Goal: Task Accomplishment & Management: Manage account settings

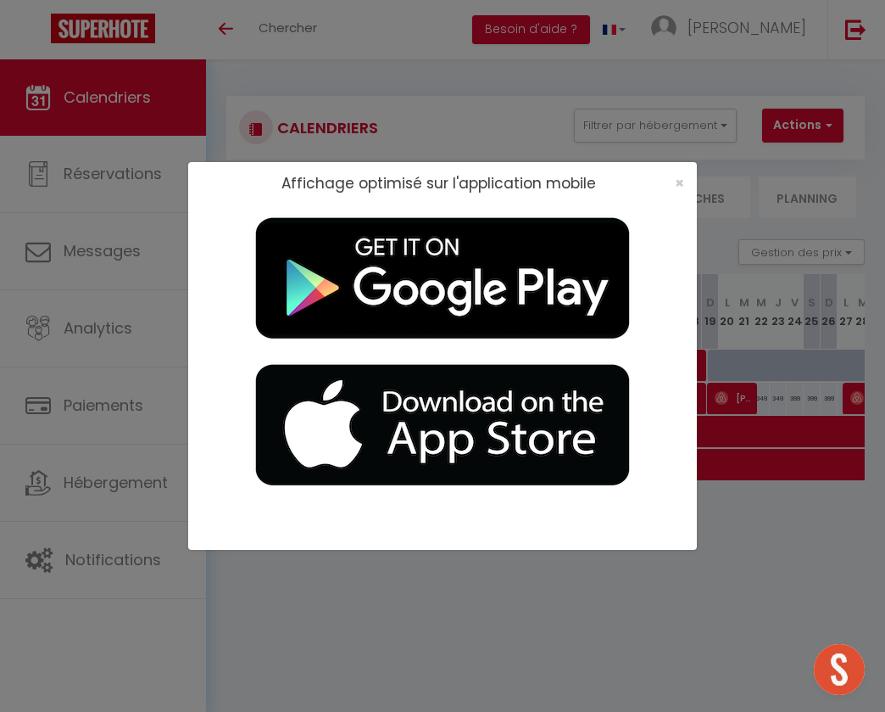
click at [183, 410] on div "Affichage optimisé sur l'application mobile ×" at bounding box center [442, 356] width 885 height 712
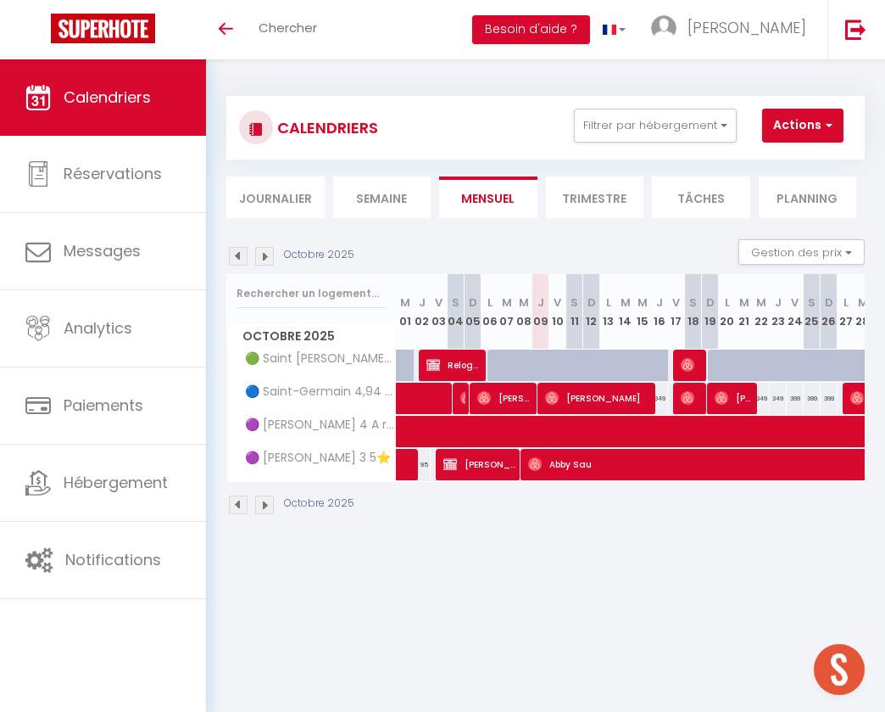
click at [183, 410] on link "Paiements" at bounding box center [103, 405] width 206 height 76
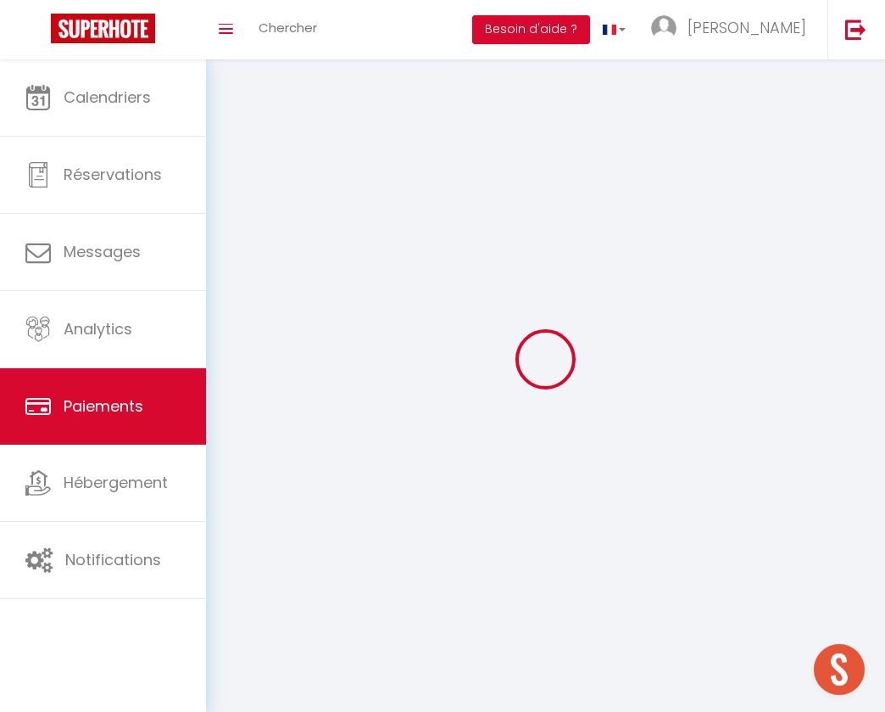
click at [183, 410] on link "Paiements" at bounding box center [103, 406] width 206 height 76
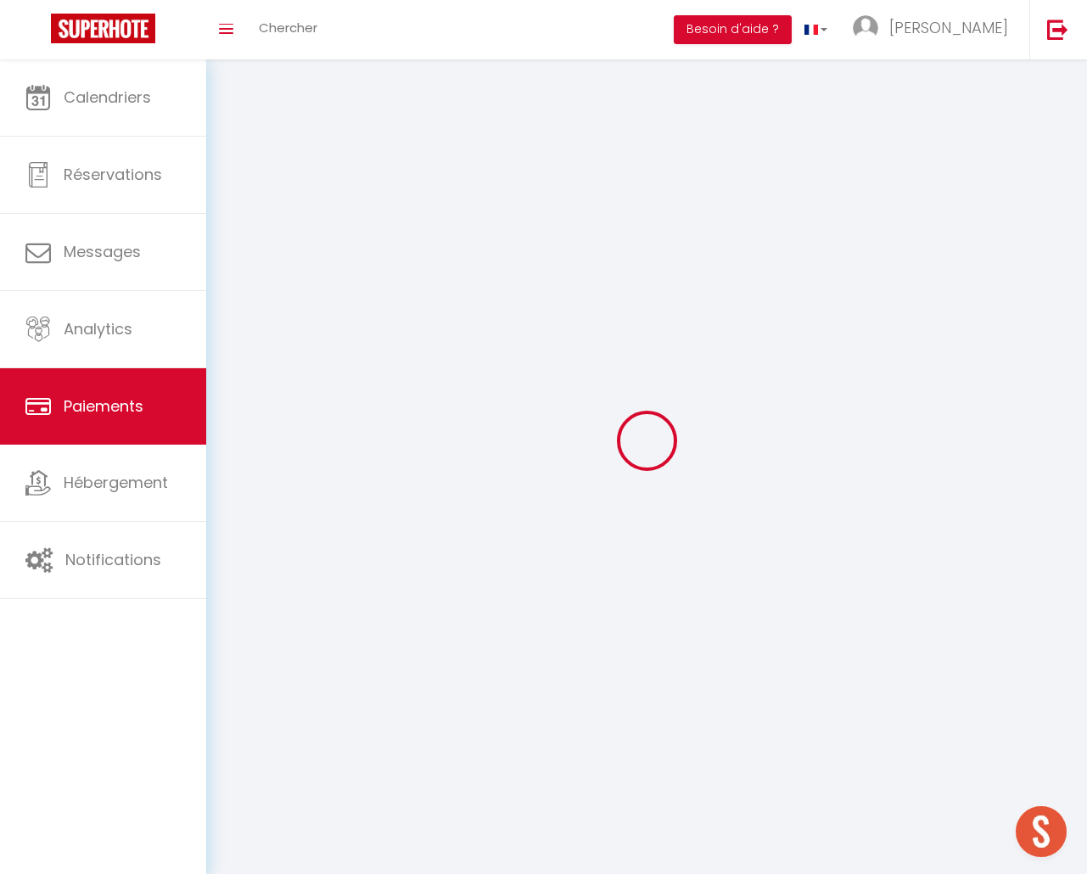
select select "2"
select select "0"
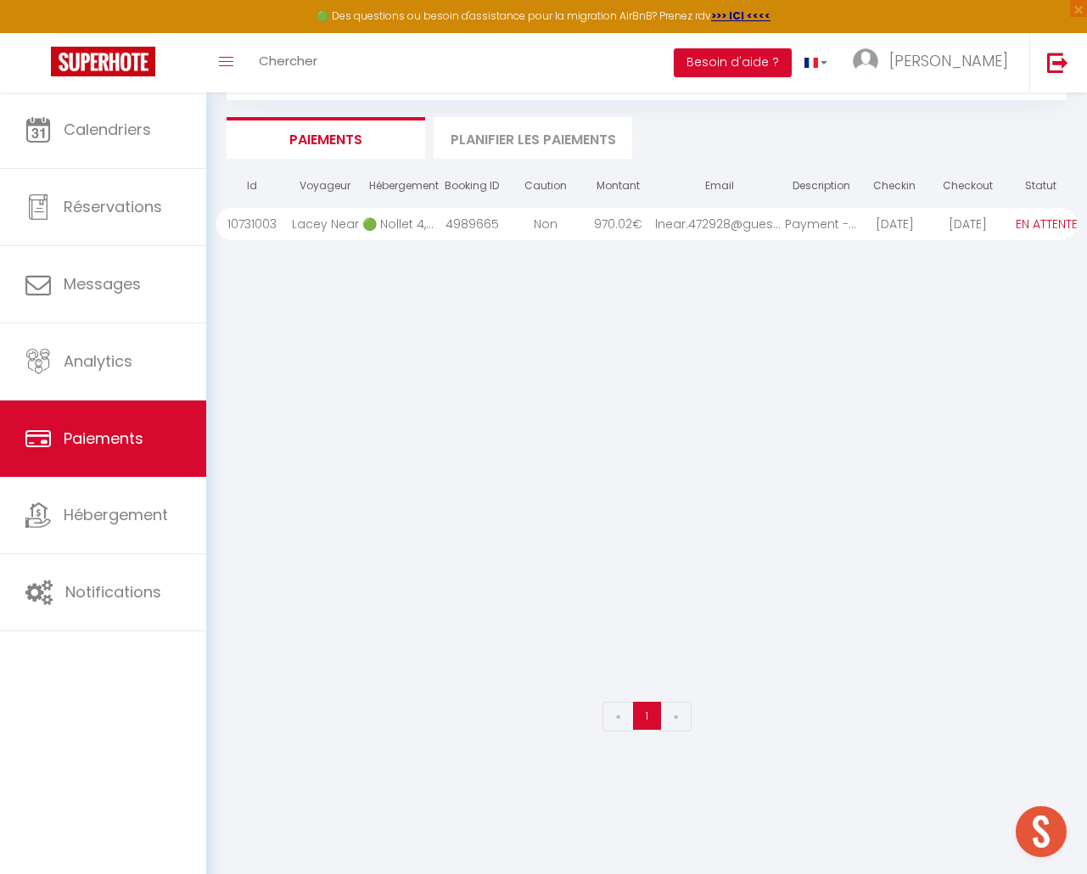
scroll to position [91, 0]
click at [718, 90] on div "Toggle menubar Chercher BUTTON Besoin d'aide ? [PERSON_NAME] Paramètres Équipe" at bounding box center [598, 62] width 951 height 59
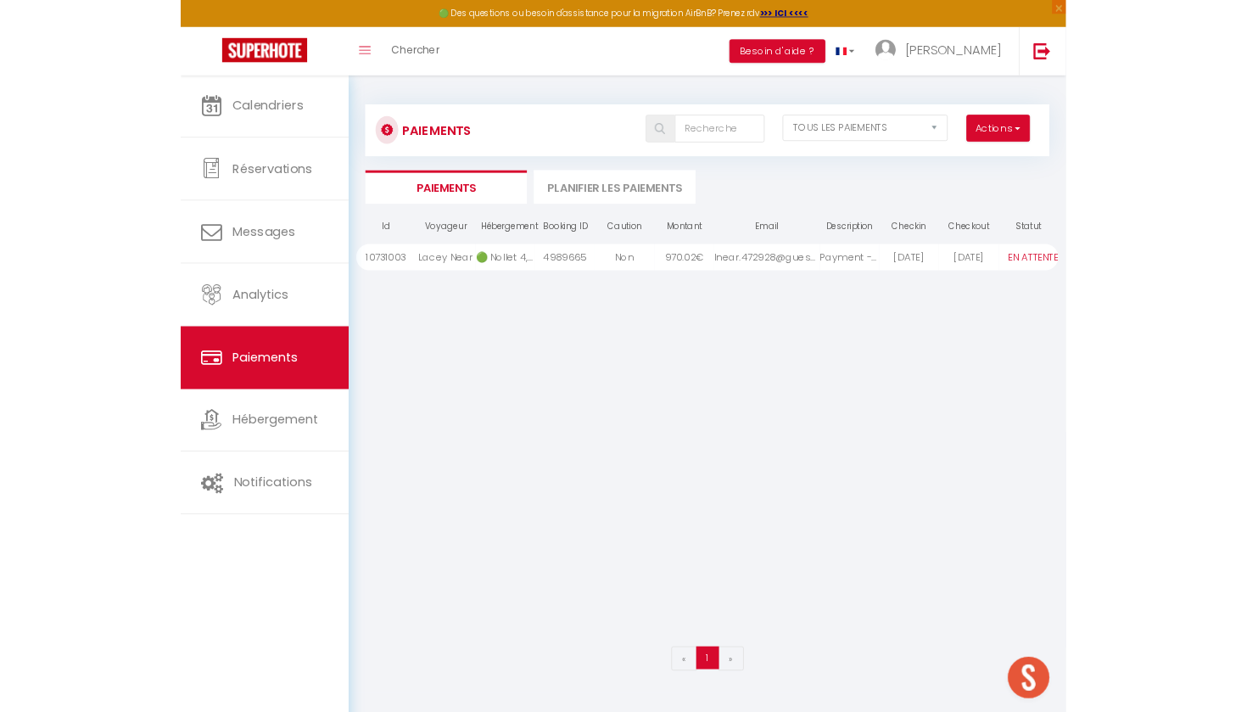
scroll to position [0, 0]
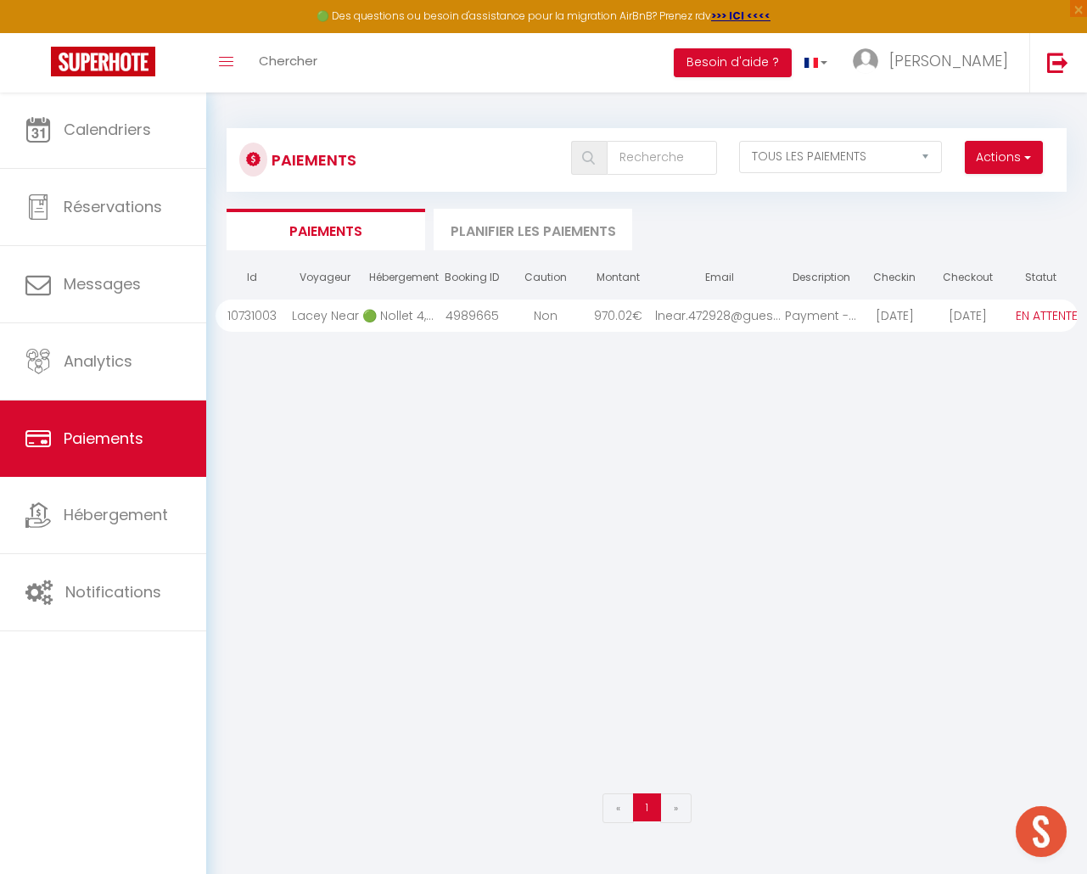
click at [383, 560] on div at bounding box center [646, 665] width 862 height 240
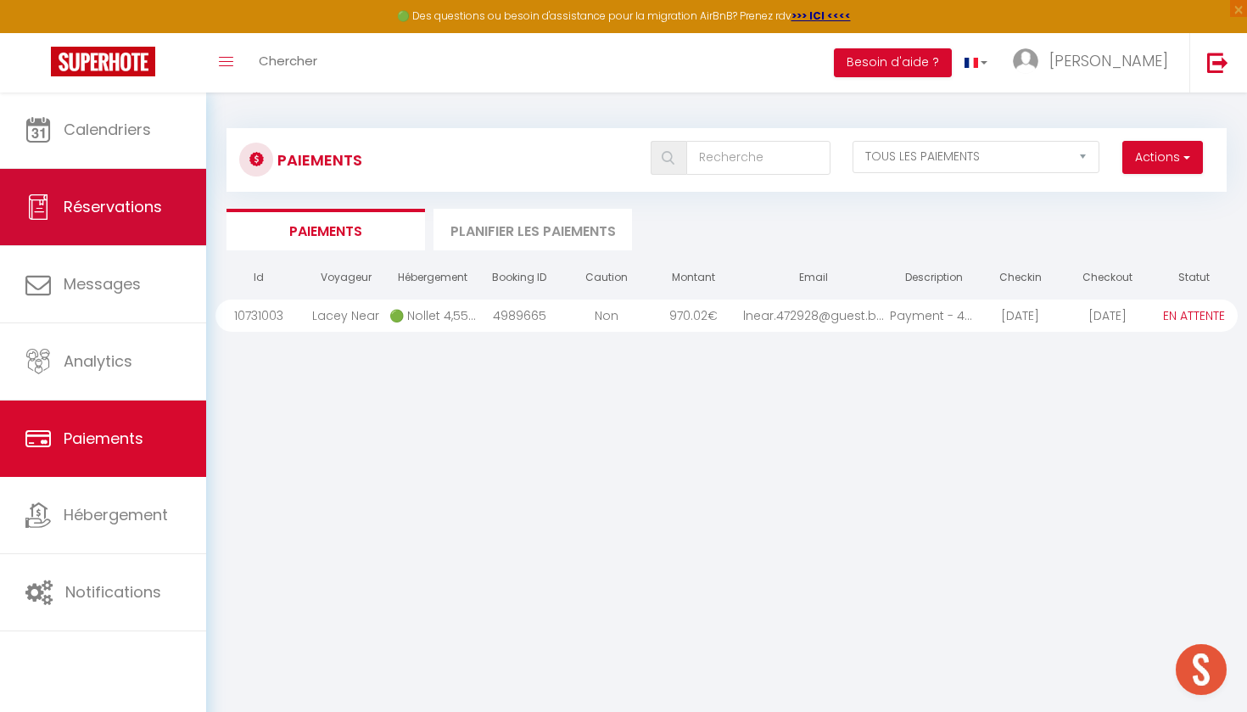
click at [135, 222] on link "Réservations" at bounding box center [103, 207] width 206 height 76
select select "not_cancelled"
